Goal: Complete application form

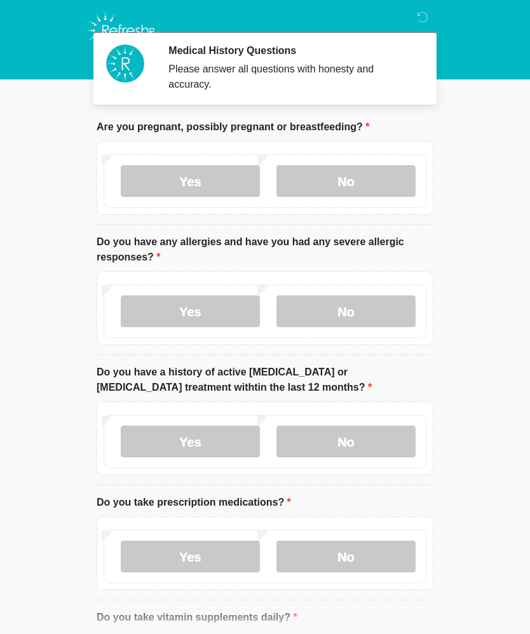
click at [198, 311] on label "Yes" at bounding box center [190, 312] width 139 height 32
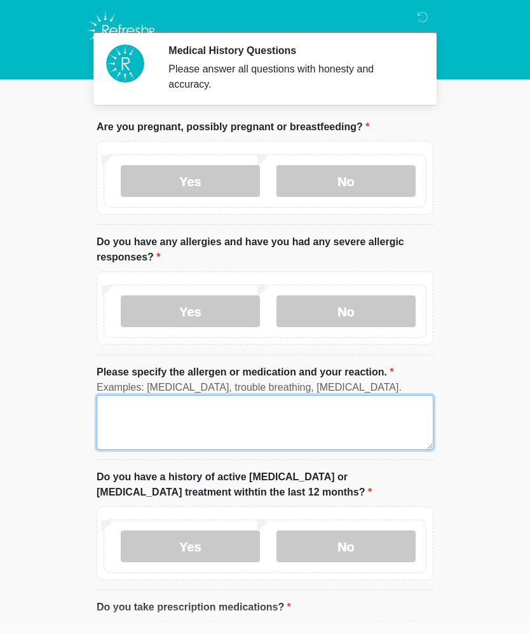
click at [157, 409] on textarea "Please specify the allergen or medication and your reaction." at bounding box center [265, 422] width 337 height 55
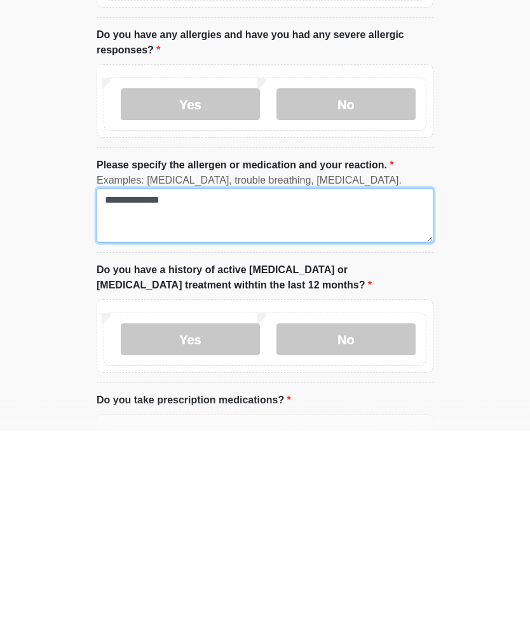
type textarea "**********"
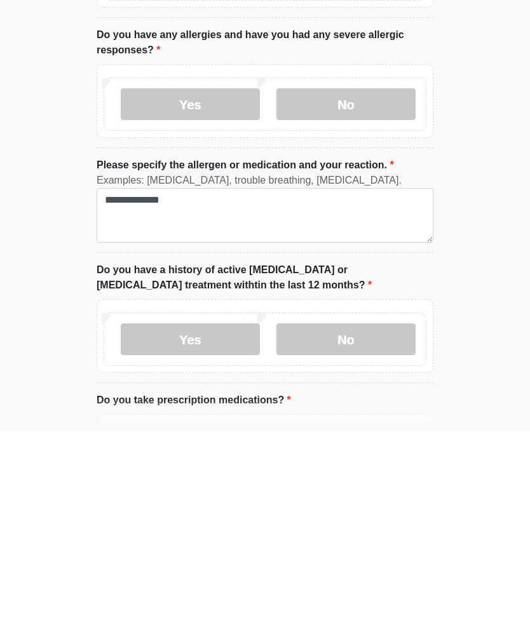
click at [390, 528] on label "No" at bounding box center [346, 544] width 139 height 32
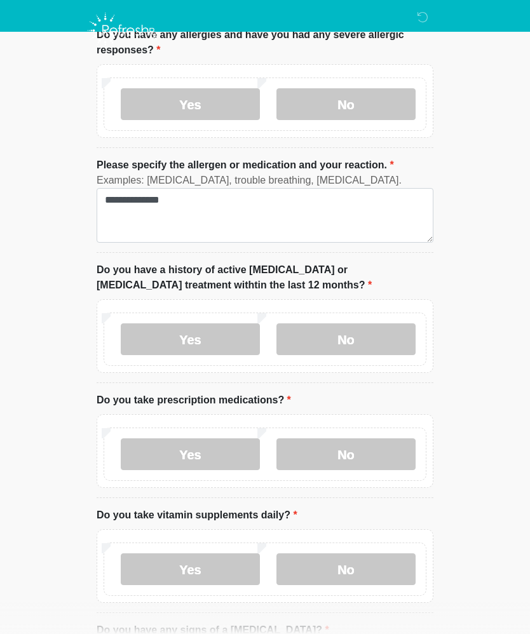
scroll to position [207, 0]
click at [167, 454] on label "Yes" at bounding box center [190, 455] width 139 height 32
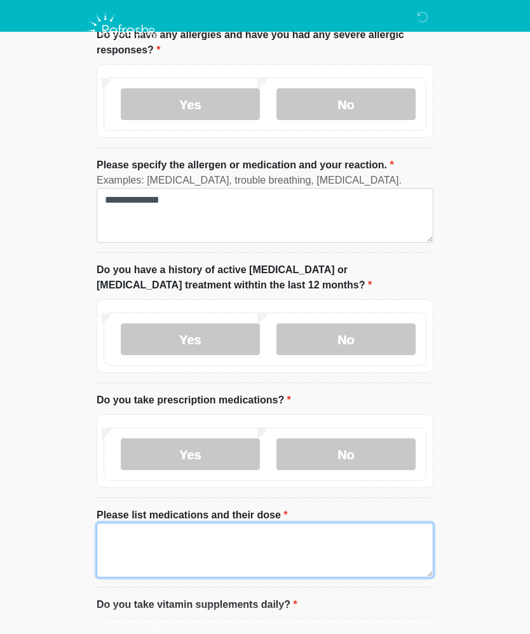
click at [160, 538] on textarea "Please list medications and their dose" at bounding box center [265, 550] width 337 height 55
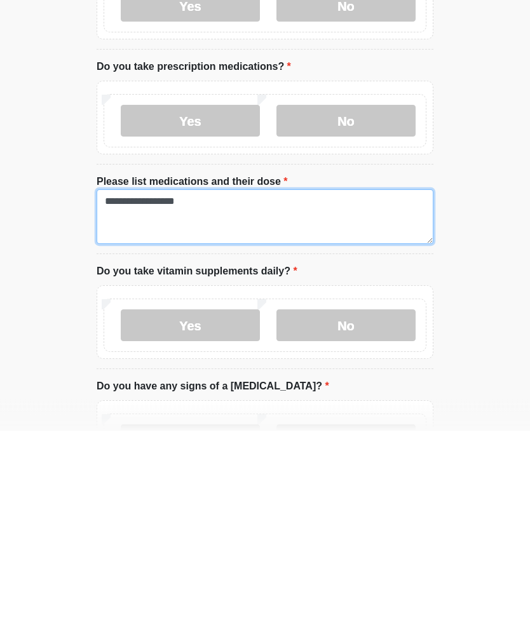
type textarea "**********"
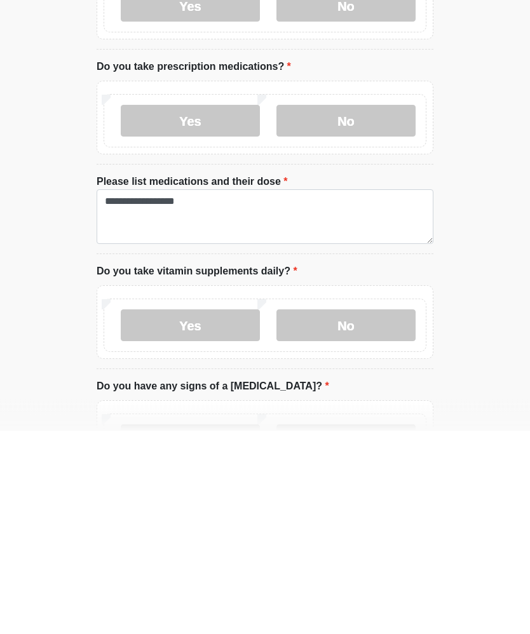
click at [355, 514] on label "No" at bounding box center [346, 530] width 139 height 32
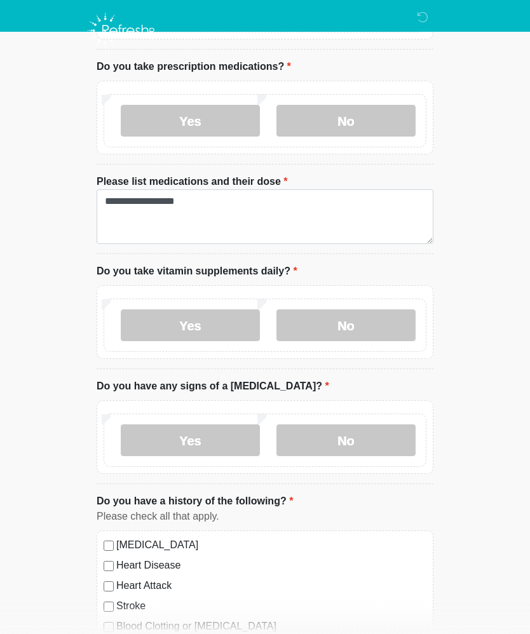
scroll to position [540, 0]
click at [362, 439] on label "No" at bounding box center [346, 441] width 139 height 32
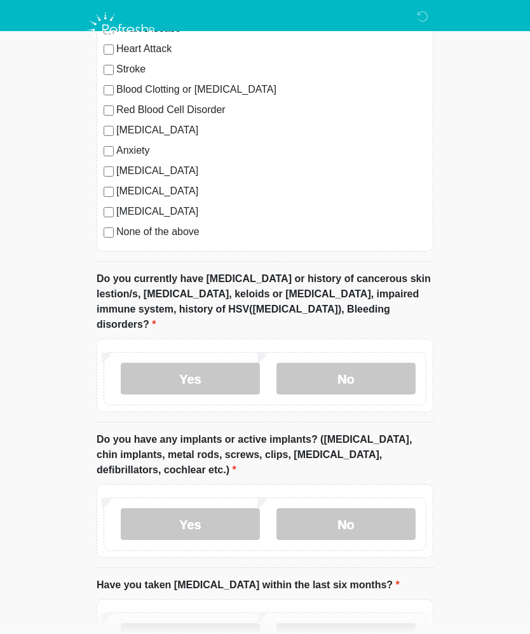
scroll to position [1086, 0]
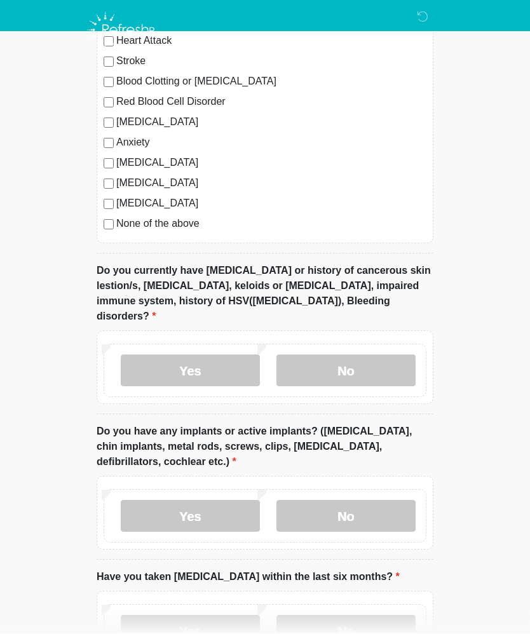
click at [380, 355] on label "No" at bounding box center [346, 371] width 139 height 32
click at [181, 500] on label "Yes" at bounding box center [190, 516] width 139 height 32
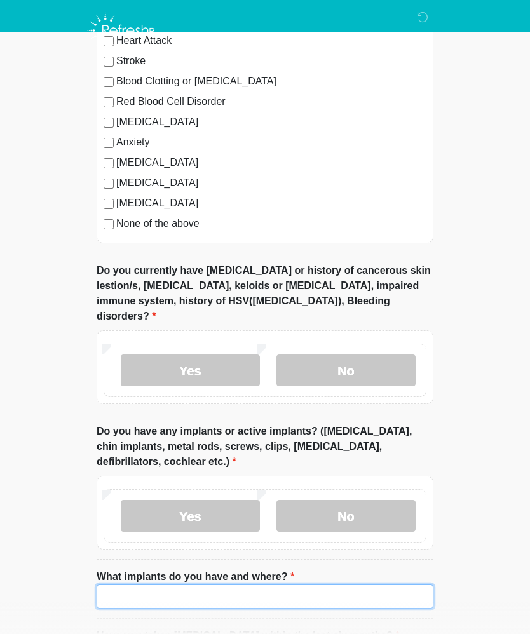
click at [125, 585] on input "What implants do you have and where?" at bounding box center [265, 597] width 337 height 24
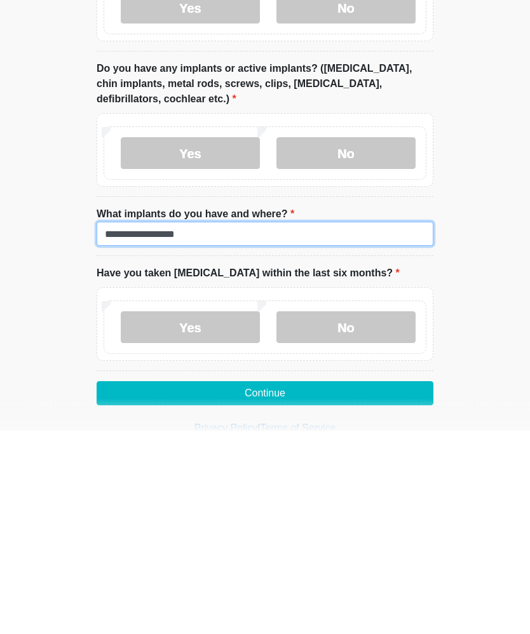
type input "**********"
click at [350, 516] on label "No" at bounding box center [346, 532] width 139 height 32
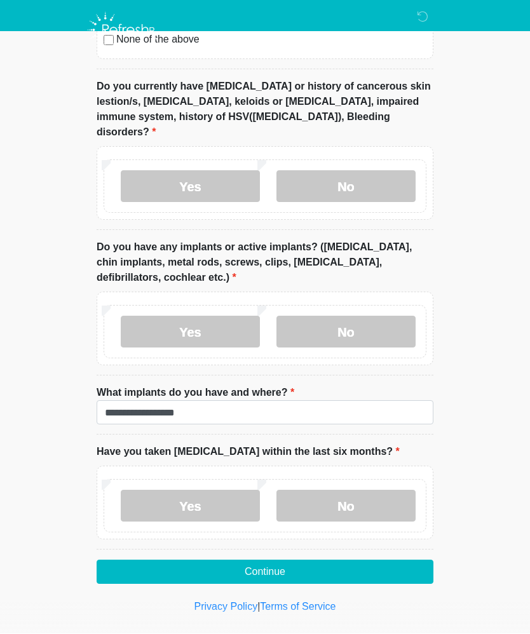
click at [367, 561] on button "Continue" at bounding box center [265, 573] width 337 height 24
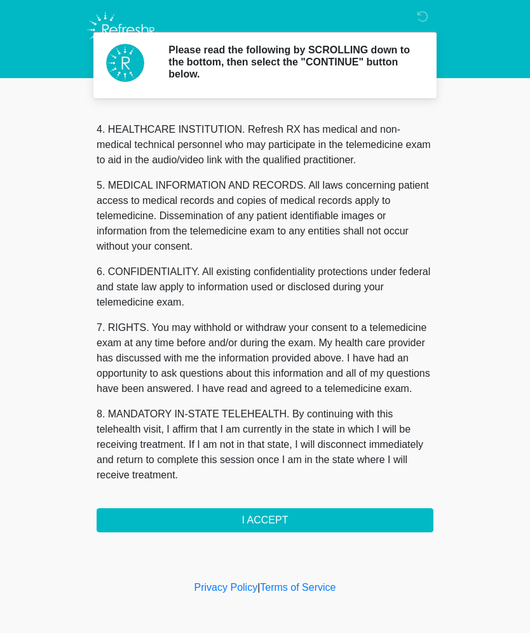
scroll to position [357, 0]
click at [252, 523] on button "I ACCEPT" at bounding box center [265, 521] width 337 height 24
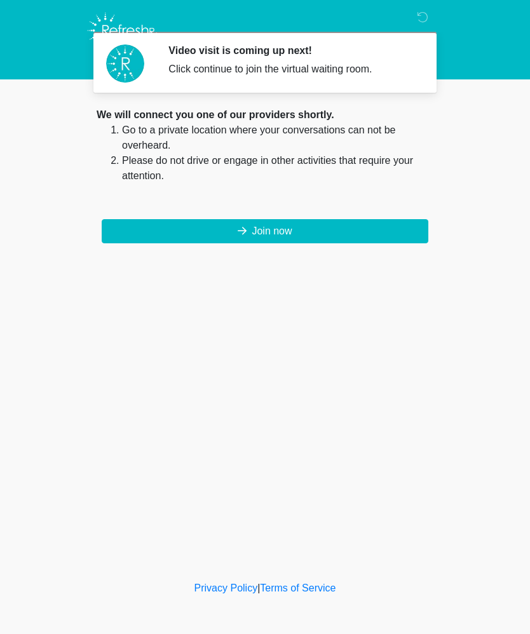
click at [300, 234] on button "Join now" at bounding box center [265, 231] width 327 height 24
